Goal: Information Seeking & Learning: Find specific page/section

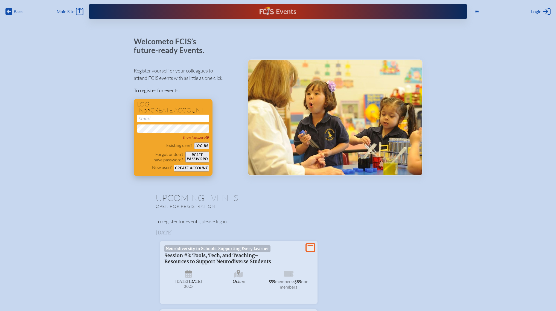
type input "[EMAIL_ADDRESS][DOMAIN_NAME]"
click at [203, 147] on button "Log in" at bounding box center [201, 146] width 15 height 7
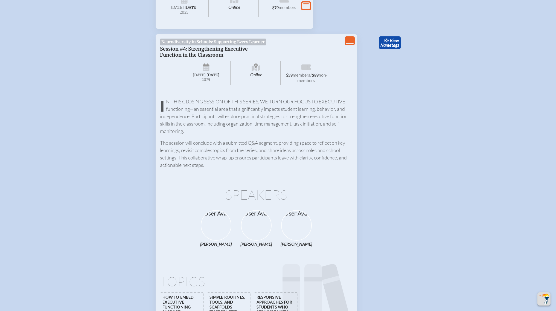
scroll to position [193, 0]
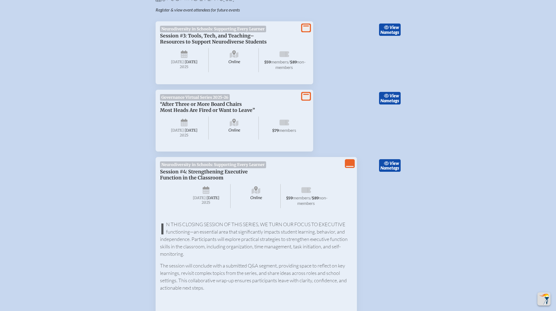
click at [348, 167] on icon "View Less" at bounding box center [350, 164] width 8 height 8
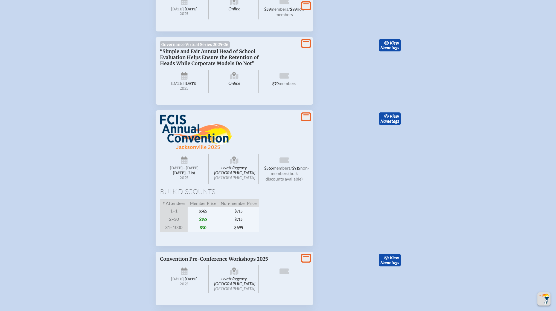
scroll to position [389, 0]
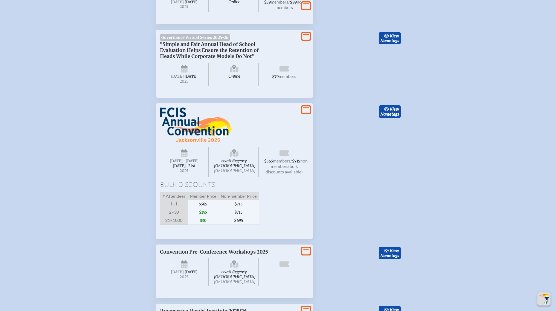
click at [305, 114] on icon "View More" at bounding box center [306, 110] width 8 height 8
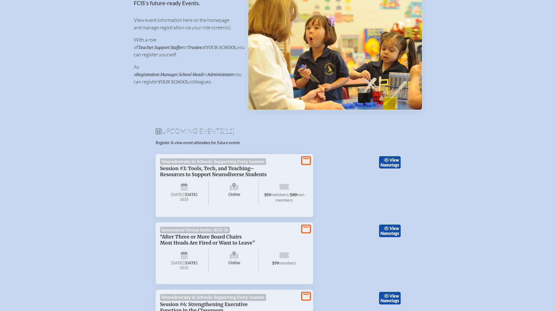
scroll to position [0, 0]
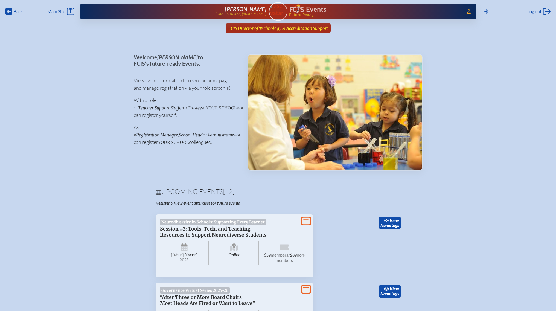
click at [281, 26] on span "FCIS Director of Technology & Accreditation Support" at bounding box center [279, 28] width 100 height 5
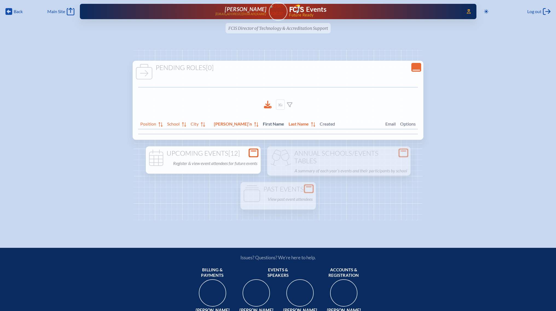
click at [260, 158] on div "Upcoming Events [12] Register & view event attendees for future events" at bounding box center [203, 159] width 113 height 18
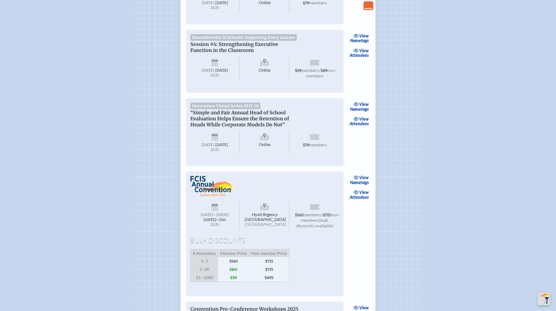
scroll to position [412, 0]
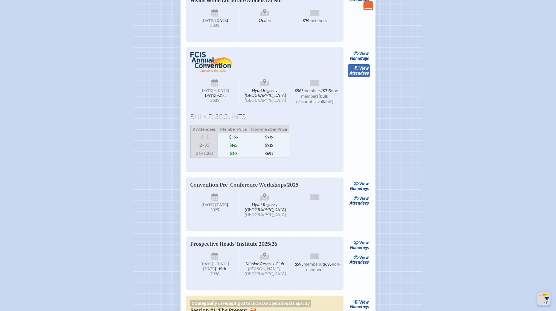
click at [359, 77] on link "view Attendees" at bounding box center [359, 70] width 22 height 13
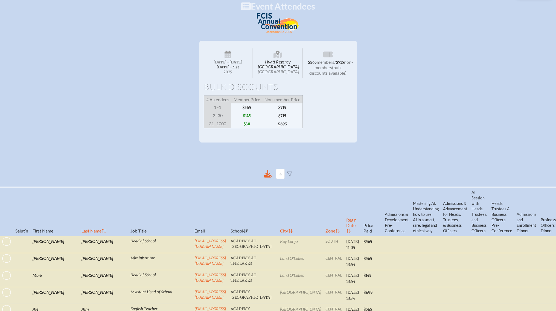
scroll to position [76, 0]
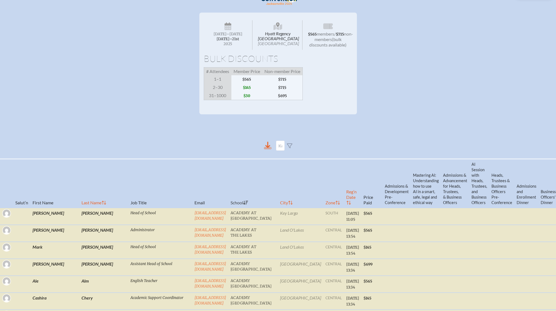
click at [269, 149] on icon at bounding box center [268, 146] width 8 height 8
click at [283, 150] on input at bounding box center [280, 146] width 9 height 10
drag, startPoint x: 281, startPoint y: 150, endPoint x: 296, endPoint y: 150, distance: 15.3
click at [296, 150] on div at bounding box center [278, 145] width 289 height 19
click at [441, 45] on div "Hyatt Regency [GEOGRAPHIC_DATA] Jacksonville [DATE] –[DATE]–⁠21st , 2025 $565 m…" at bounding box center [278, 64] width 556 height 102
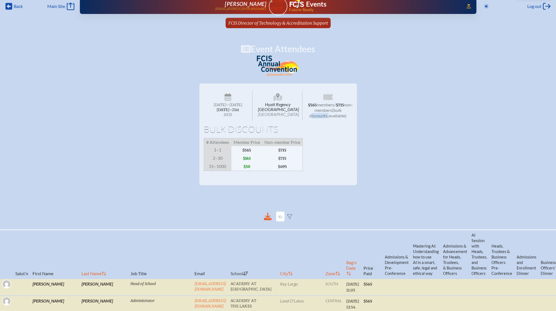
scroll to position [0, 0]
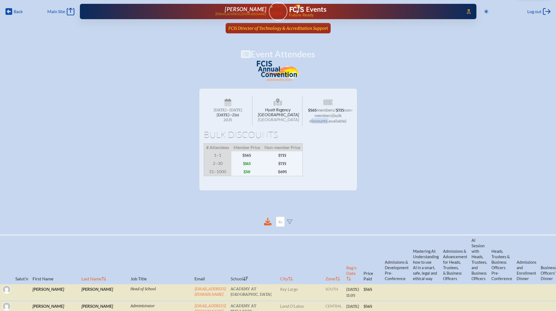
click at [274, 27] on span "FCIS Director of Technology & Accreditation Support" at bounding box center [279, 28] width 100 height 5
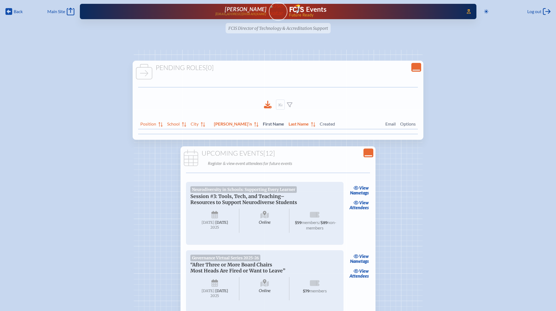
click at [368, 154] on icon "Close Console" at bounding box center [369, 153] width 8 height 8
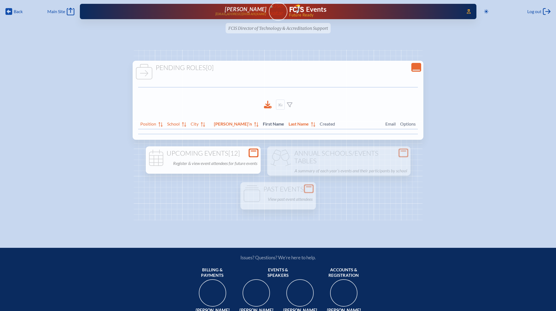
click at [258, 155] on icon at bounding box center [254, 153] width 8 height 7
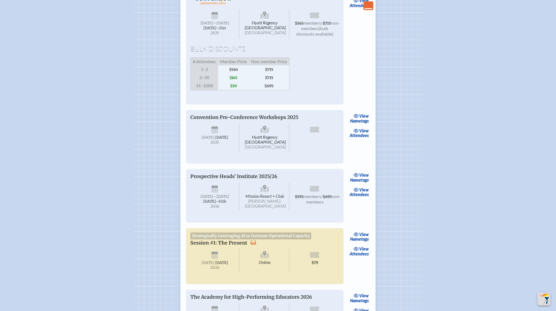
scroll to position [508, 0]
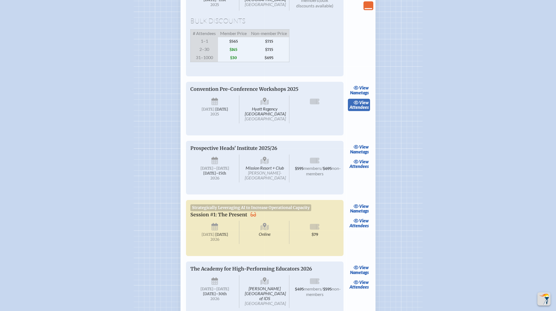
click at [365, 105] on span "view" at bounding box center [364, 102] width 10 height 5
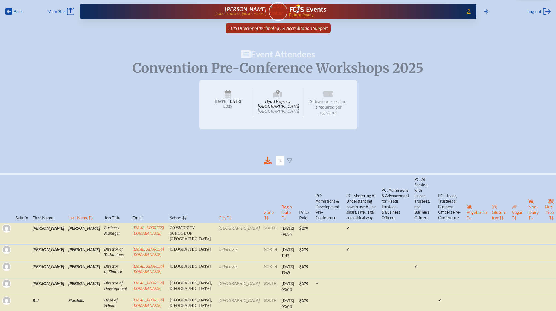
scroll to position [68, 0]
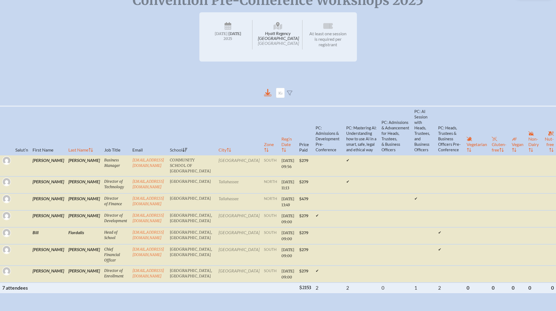
click at [270, 97] on icon at bounding box center [268, 95] width 8 height 2
